Goal: Find contact information: Find contact information

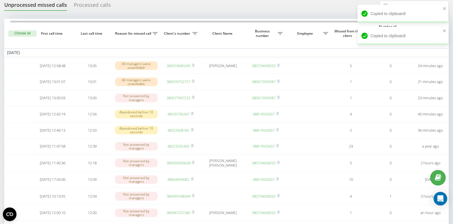
scroll to position [0, 3]
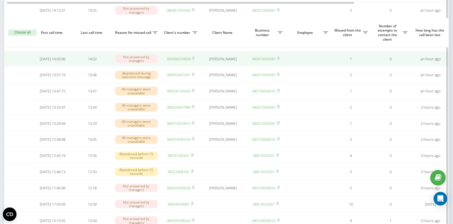
scroll to position [238, 0]
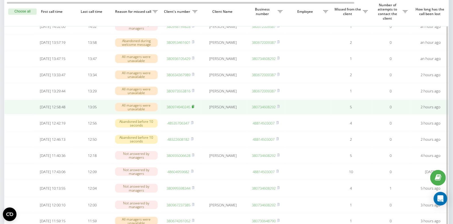
click at [193, 108] on rect at bounding box center [193, 107] width 2 height 3
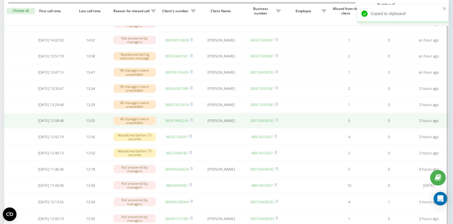
scroll to position [224, 0]
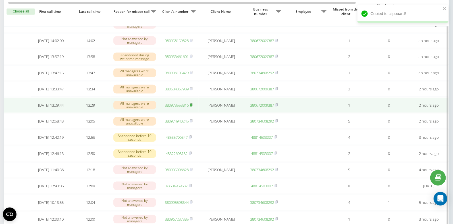
click at [191, 107] on rect at bounding box center [191, 105] width 2 height 3
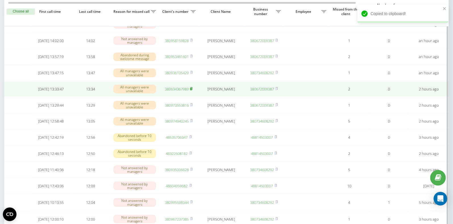
click at [192, 90] on rect at bounding box center [191, 89] width 2 height 3
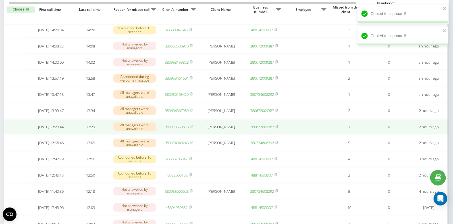
scroll to position [0, 3]
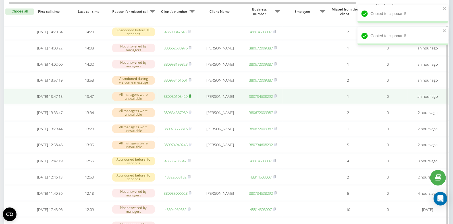
click at [191, 98] on rect at bounding box center [190, 96] width 2 height 3
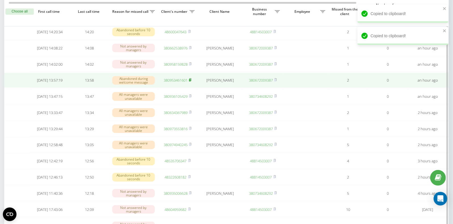
click at [191, 81] on icon at bounding box center [190, 79] width 2 height 3
click at [191, 82] on rect at bounding box center [190, 80] width 2 height 3
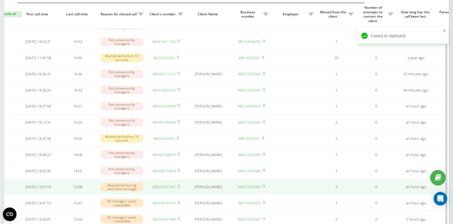
scroll to position [0, 13]
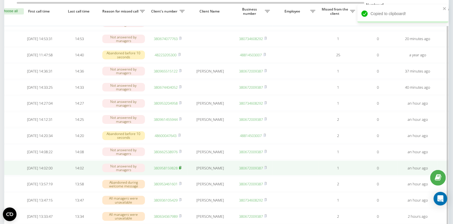
click at [181, 168] on icon at bounding box center [180, 167] width 2 height 3
click at [164, 170] on link "380958159828" at bounding box center [166, 167] width 24 height 5
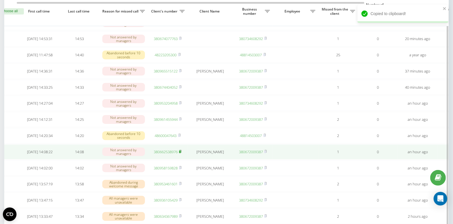
click at [180, 153] on rect at bounding box center [180, 152] width 2 height 3
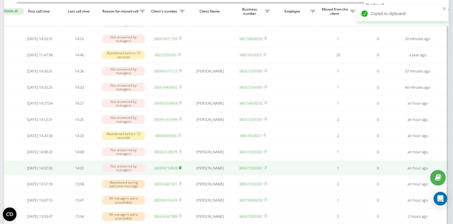
click at [182, 169] on icon at bounding box center [180, 167] width 3 height 3
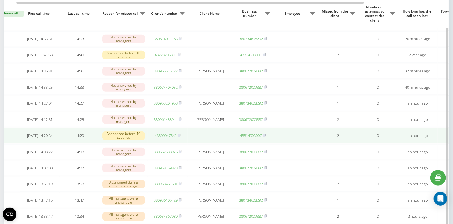
scroll to position [0, 12]
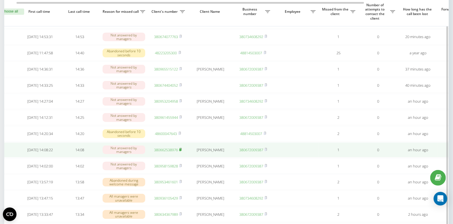
click at [182, 151] on icon at bounding box center [180, 149] width 3 height 3
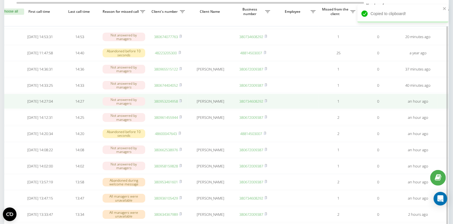
scroll to position [0, 14]
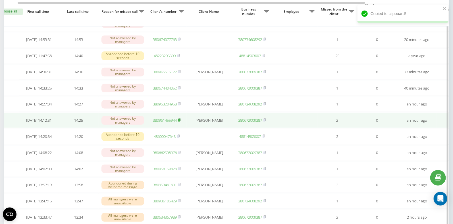
click at [180, 122] on icon at bounding box center [179, 119] width 3 height 3
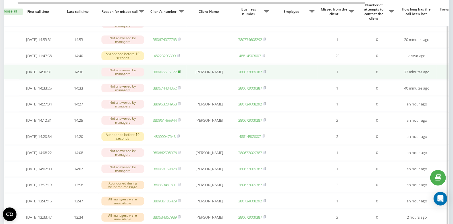
click at [180, 73] on icon at bounding box center [179, 71] width 2 height 3
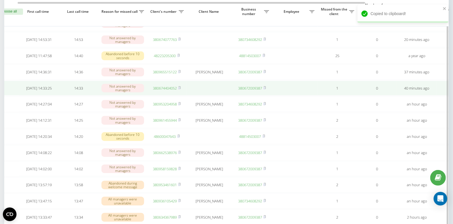
click at [170, 90] on link "380674404052" at bounding box center [165, 88] width 24 height 5
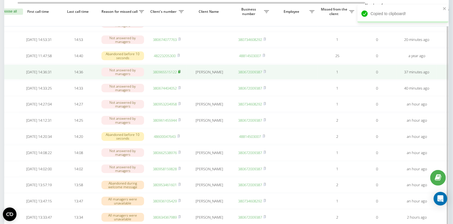
click at [180, 73] on rect at bounding box center [179, 72] width 2 height 3
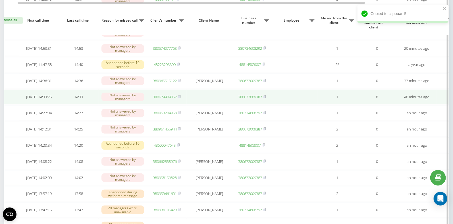
scroll to position [0, 10]
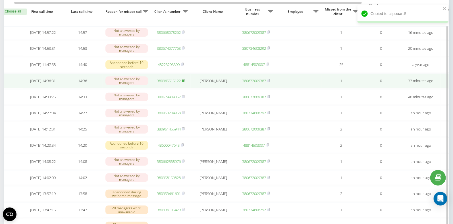
click at [183, 82] on rect at bounding box center [183, 81] width 2 height 3
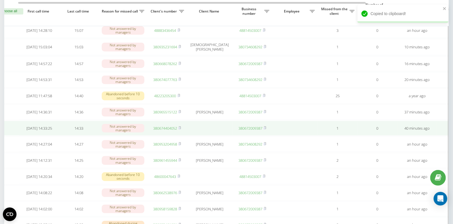
scroll to position [55, 0]
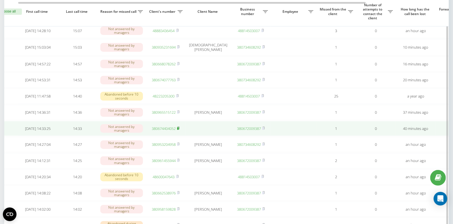
click at [179, 130] on rect at bounding box center [178, 128] width 2 height 3
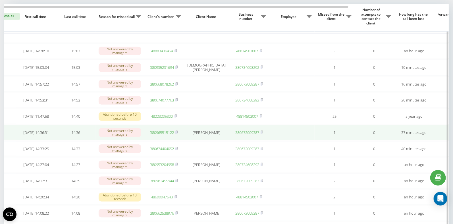
scroll to position [0, 17]
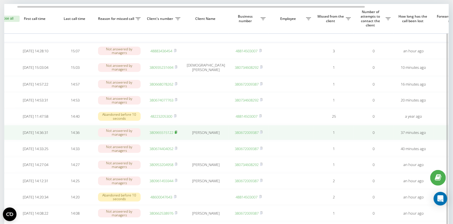
click at [176, 134] on rect at bounding box center [176, 132] width 2 height 3
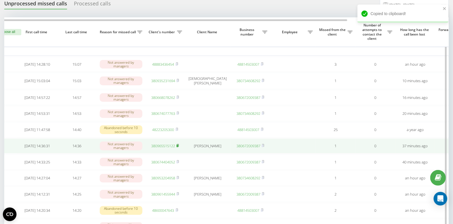
scroll to position [0, 13]
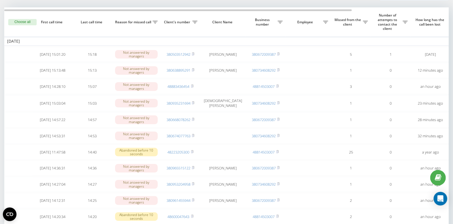
scroll to position [35, 0]
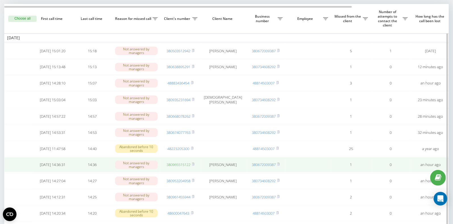
click at [176, 167] on link "380965515122" at bounding box center [178, 164] width 24 height 5
click at [193, 166] on rect at bounding box center [193, 164] width 2 height 3
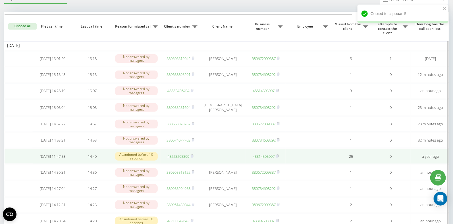
scroll to position [0, 1]
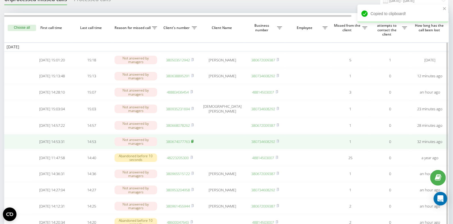
click at [193, 143] on rect at bounding box center [192, 141] width 2 height 3
click at [182, 143] on link "380674077763" at bounding box center [178, 141] width 24 height 5
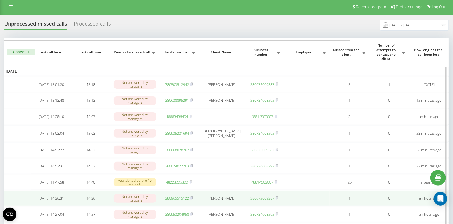
scroll to position [0, 0]
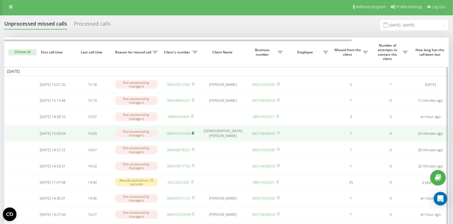
click at [193, 134] on rect at bounding box center [193, 133] width 2 height 3
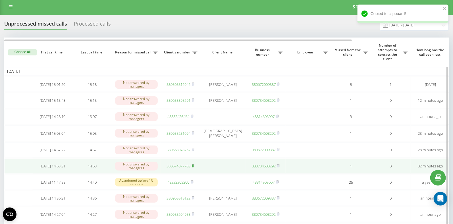
click at [193, 167] on rect at bounding box center [193, 166] width 2 height 3
click at [194, 167] on icon at bounding box center [193, 165] width 3 height 3
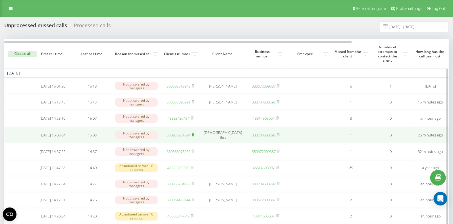
click at [193, 135] on rect at bounding box center [193, 135] width 2 height 3
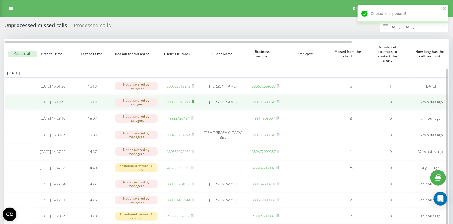
click at [193, 103] on rect at bounding box center [193, 102] width 2 height 3
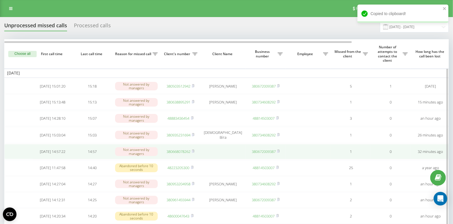
click at [185, 153] on link "380668078262" at bounding box center [178, 151] width 24 height 5
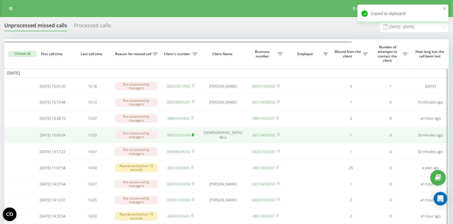
click at [193, 136] on rect at bounding box center [193, 135] width 2 height 3
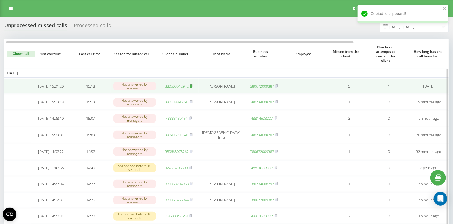
click at [191, 85] on rect at bounding box center [191, 86] width 2 height 3
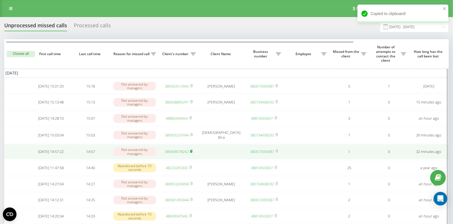
click at [192, 153] on rect at bounding box center [191, 151] width 2 height 3
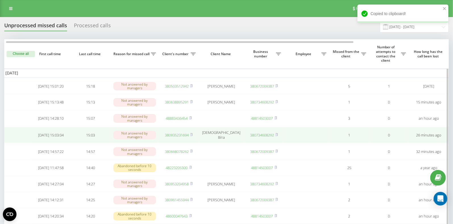
click at [184, 137] on link "380935231694" at bounding box center [177, 134] width 24 height 5
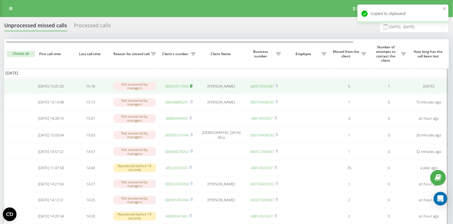
click at [192, 86] on icon at bounding box center [191, 85] width 3 height 3
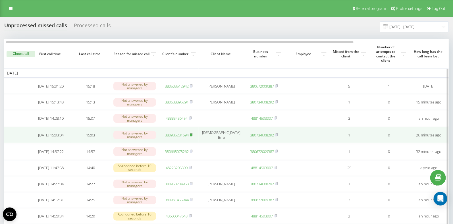
click at [192, 136] on icon at bounding box center [191, 134] width 3 height 3
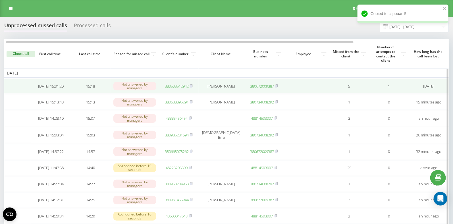
click at [176, 85] on link "380503512942" at bounding box center [177, 86] width 24 height 5
click at [192, 86] on rect at bounding box center [191, 86] width 2 height 3
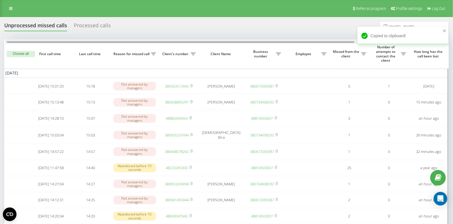
scroll to position [0, 2]
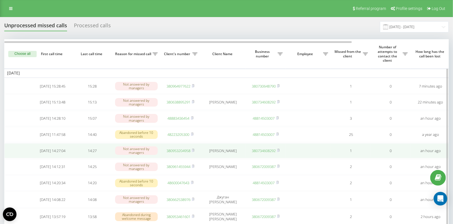
scroll to position [27, 0]
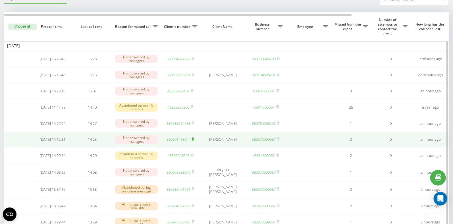
click at [193, 141] on rect at bounding box center [193, 139] width 2 height 3
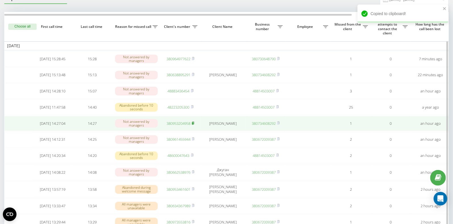
click at [193, 125] on rect at bounding box center [193, 123] width 2 height 3
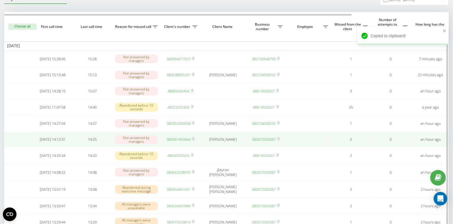
click at [176, 142] on link "380961455944" at bounding box center [178, 139] width 24 height 5
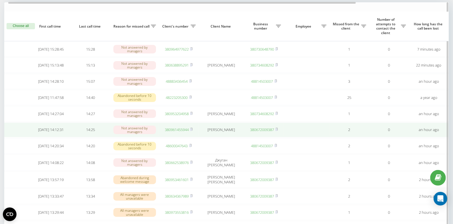
scroll to position [52, 0]
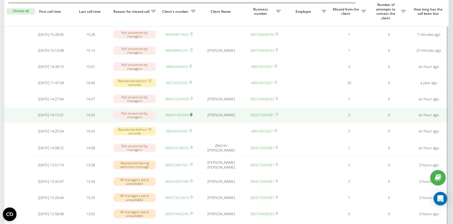
click at [192, 116] on icon at bounding box center [191, 114] width 2 height 3
click at [193, 116] on icon at bounding box center [191, 114] width 3 height 3
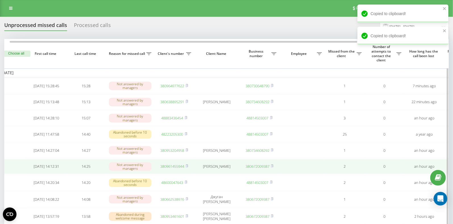
scroll to position [0, 0]
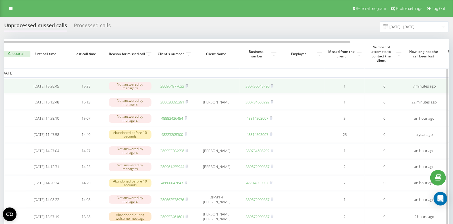
click at [169, 87] on link "380964977622" at bounding box center [172, 86] width 24 height 5
